Goal: Task Accomplishment & Management: Manage account settings

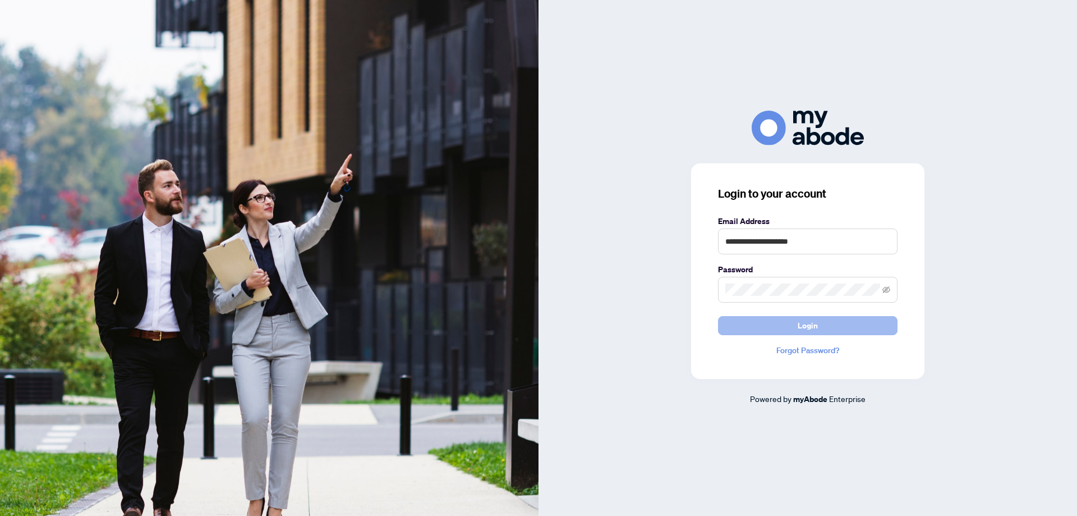
click at [811, 324] on span "Login" at bounding box center [808, 325] width 20 height 18
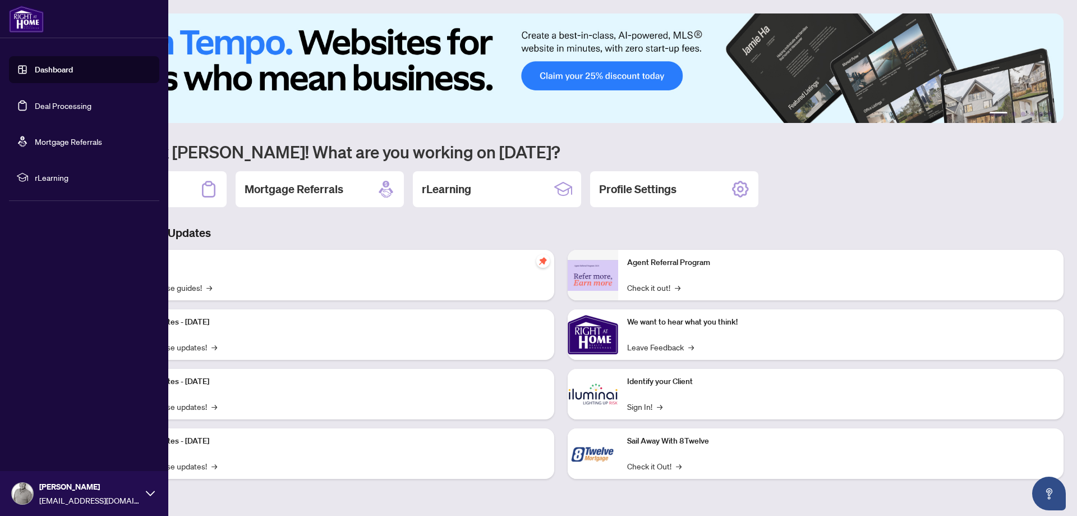
click at [35, 107] on link "Deal Processing" at bounding box center [63, 105] width 57 height 10
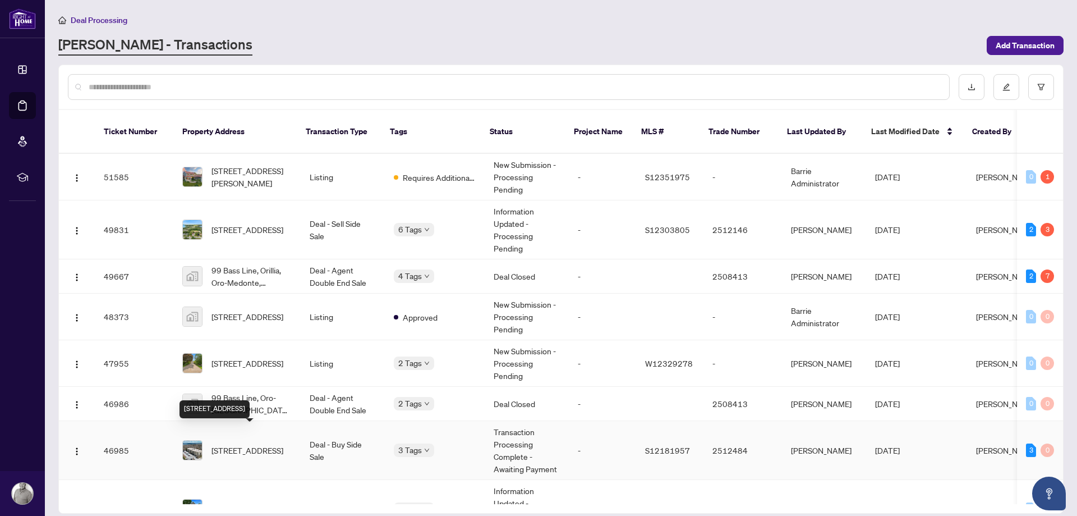
click at [236, 444] on span "[STREET_ADDRESS]" at bounding box center [248, 450] width 72 height 12
